Goal: Complete application form

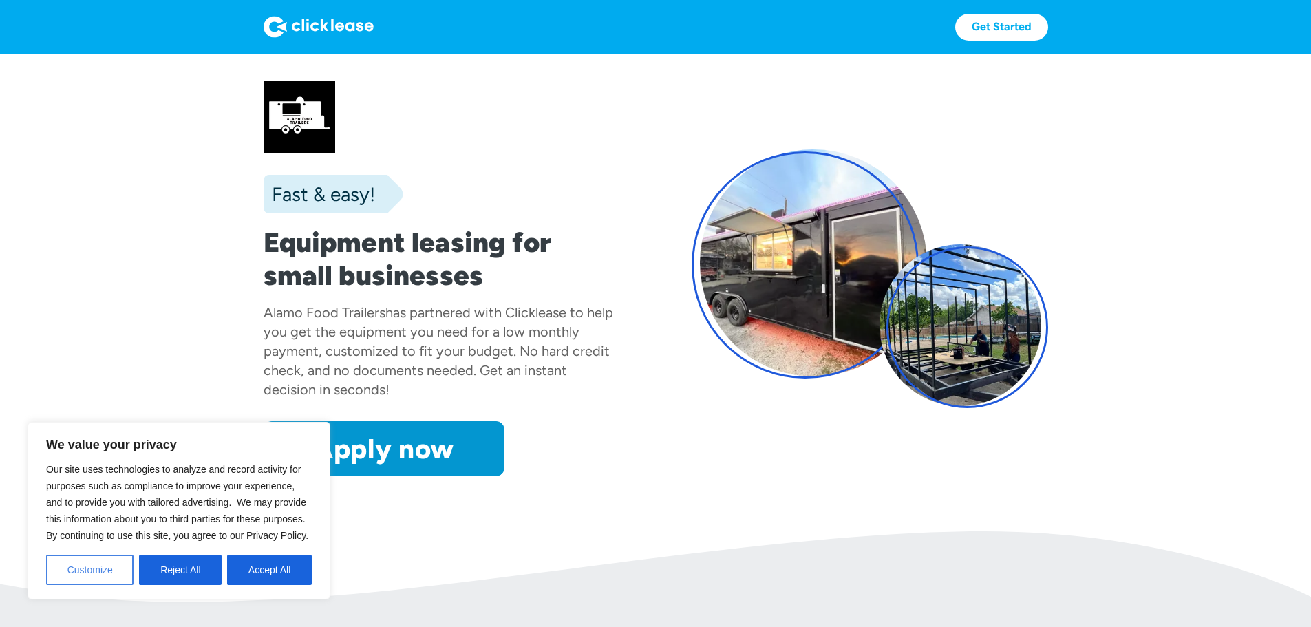
click at [99, 570] on button "Customize" at bounding box center [89, 570] width 87 height 30
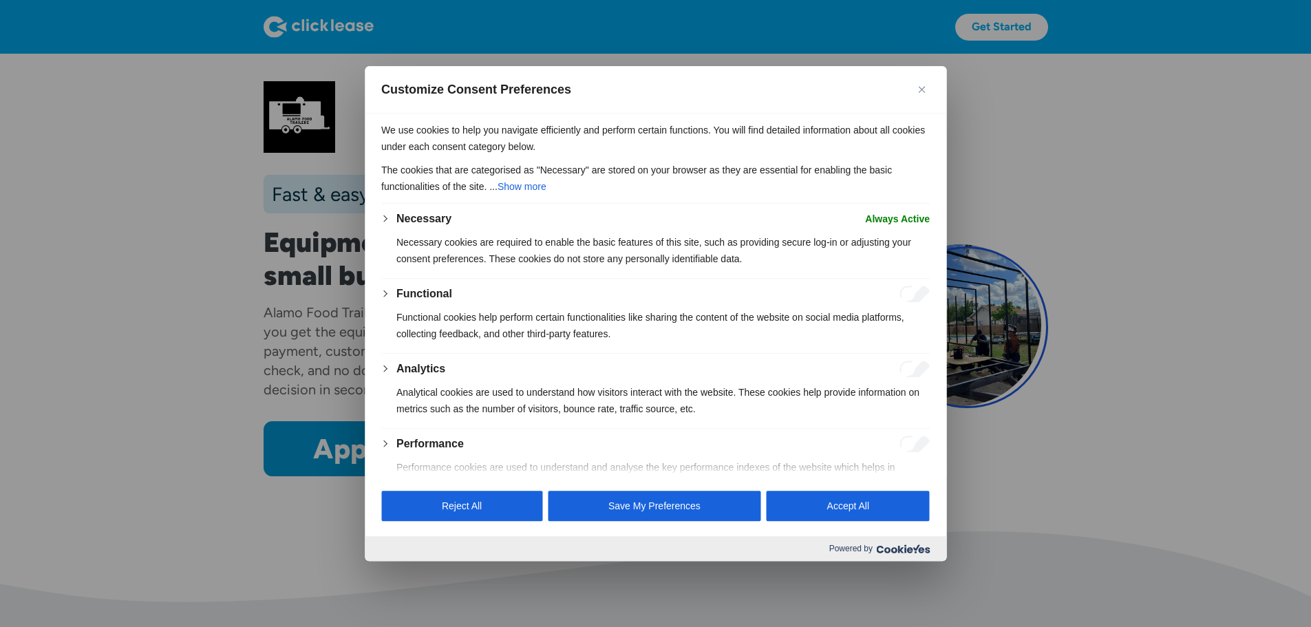
click at [918, 83] on button "Close" at bounding box center [921, 89] width 17 height 17
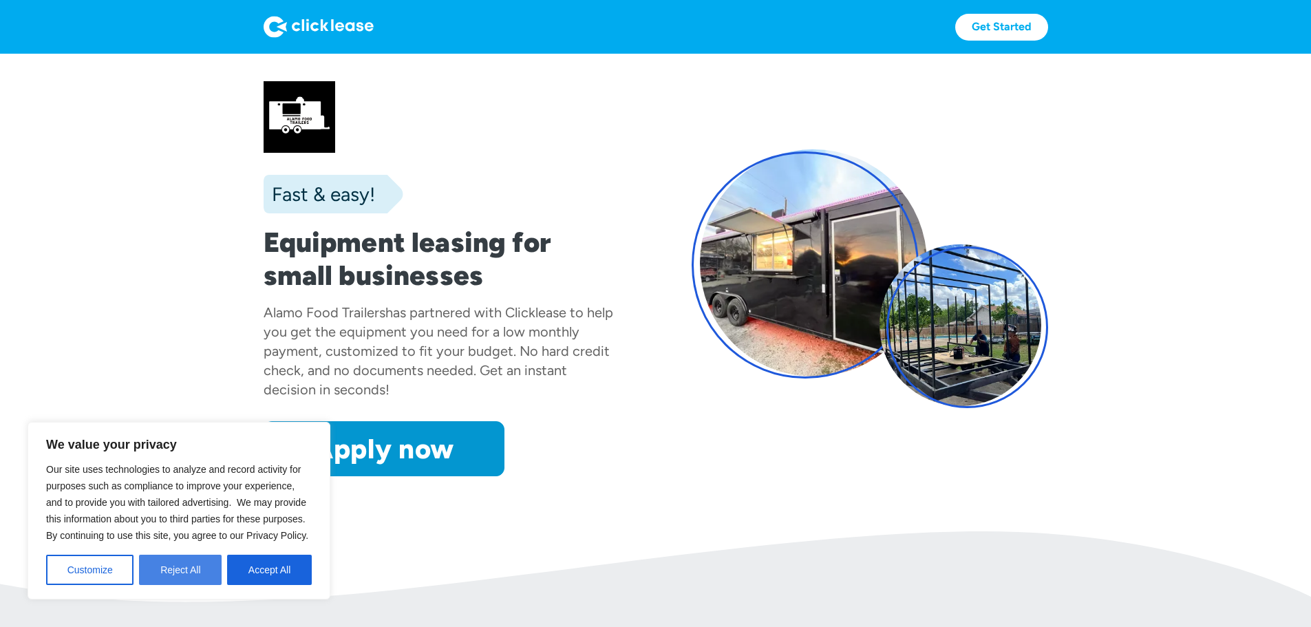
click at [184, 573] on button "Reject All" at bounding box center [180, 570] width 83 height 30
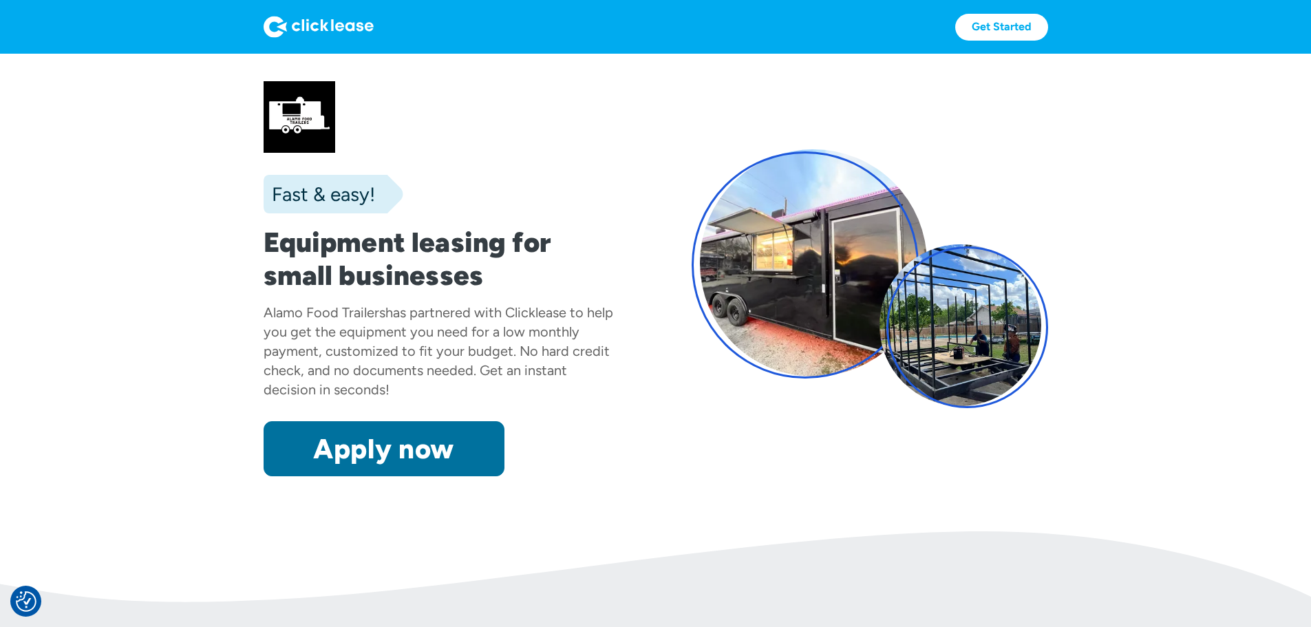
click at [277, 476] on link "Apply now" at bounding box center [384, 448] width 241 height 55
